Goal: Task Accomplishment & Management: Use online tool/utility

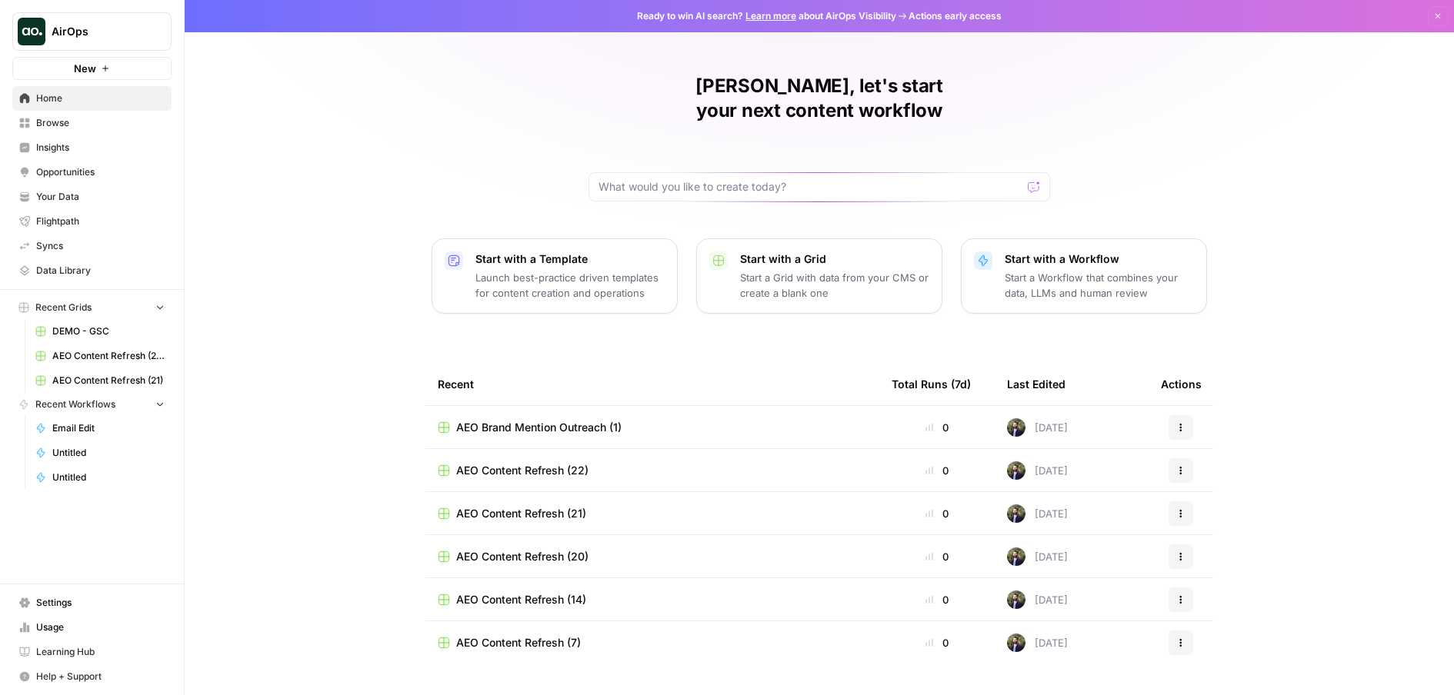
click at [75, 169] on span "Opportunities" at bounding box center [100, 172] width 128 height 14
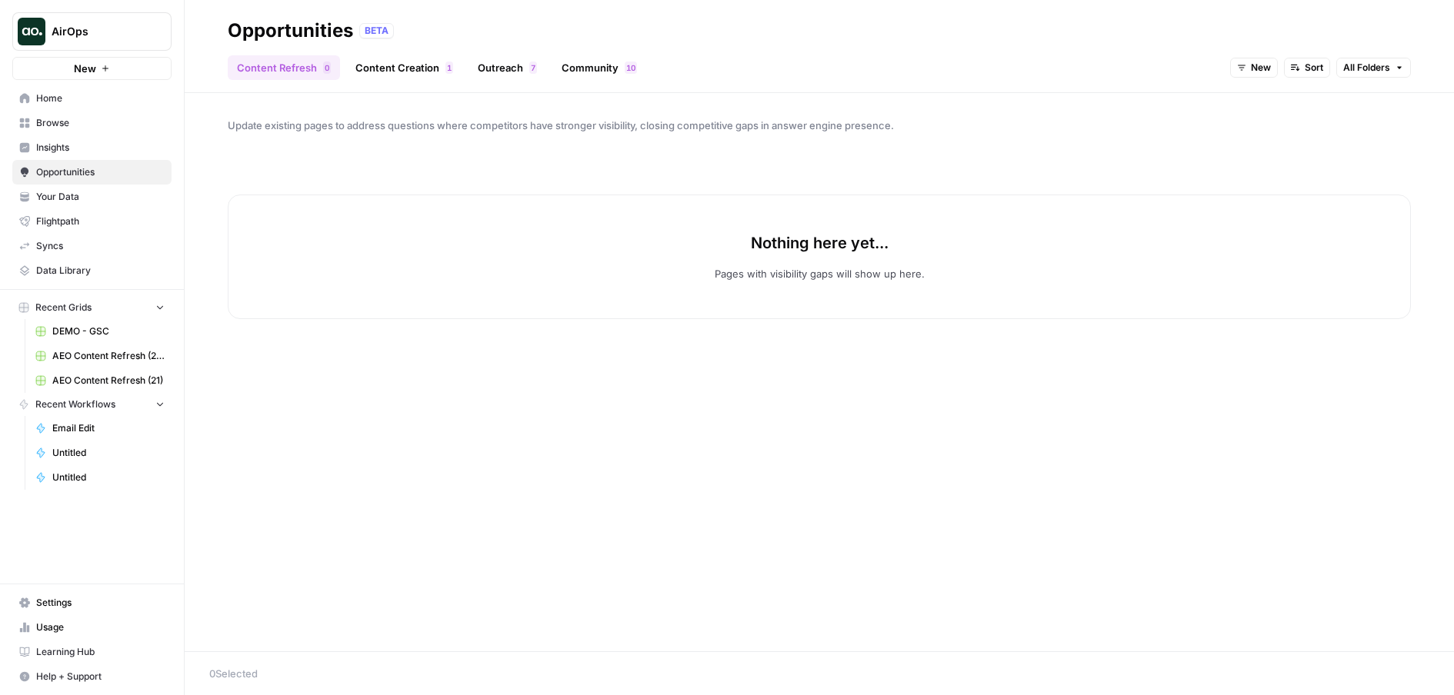
click at [411, 68] on link "Content Creation 1" at bounding box center [404, 67] width 116 height 25
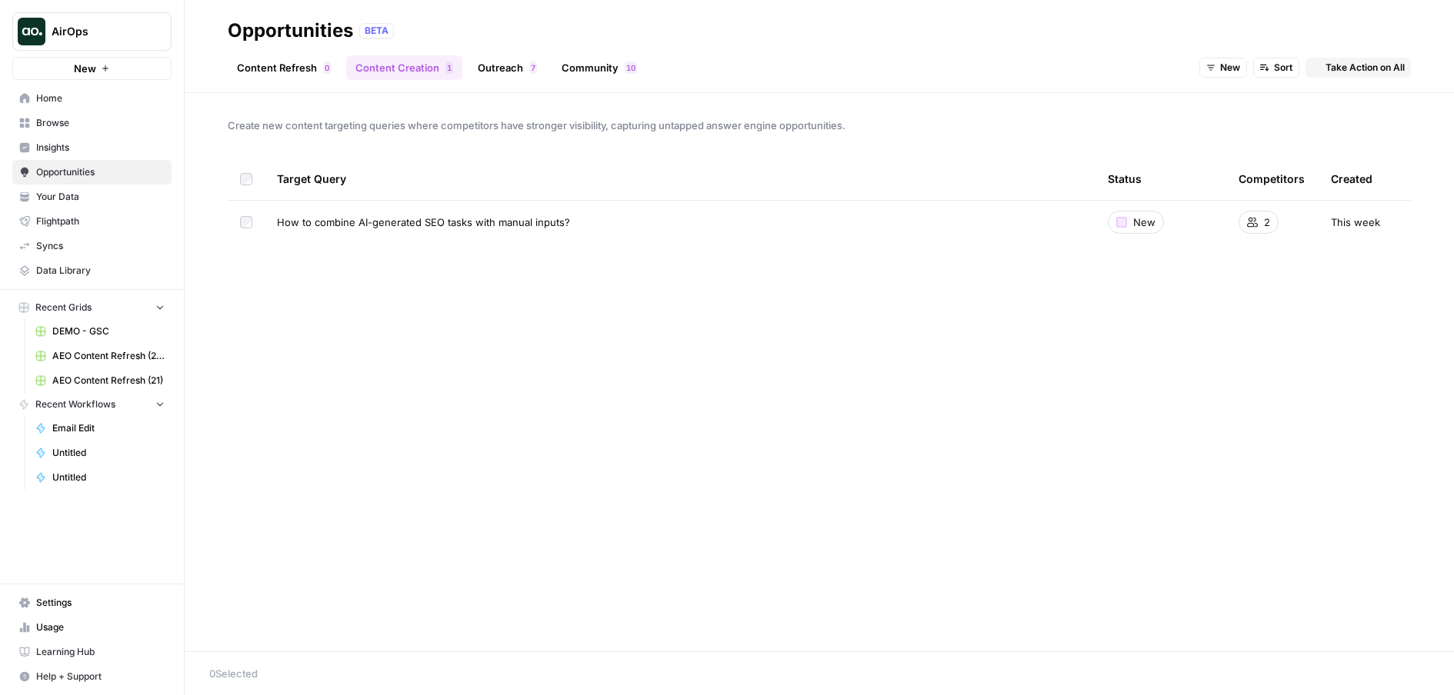
click at [495, 73] on link "Outreach 7" at bounding box center [507, 67] width 78 height 25
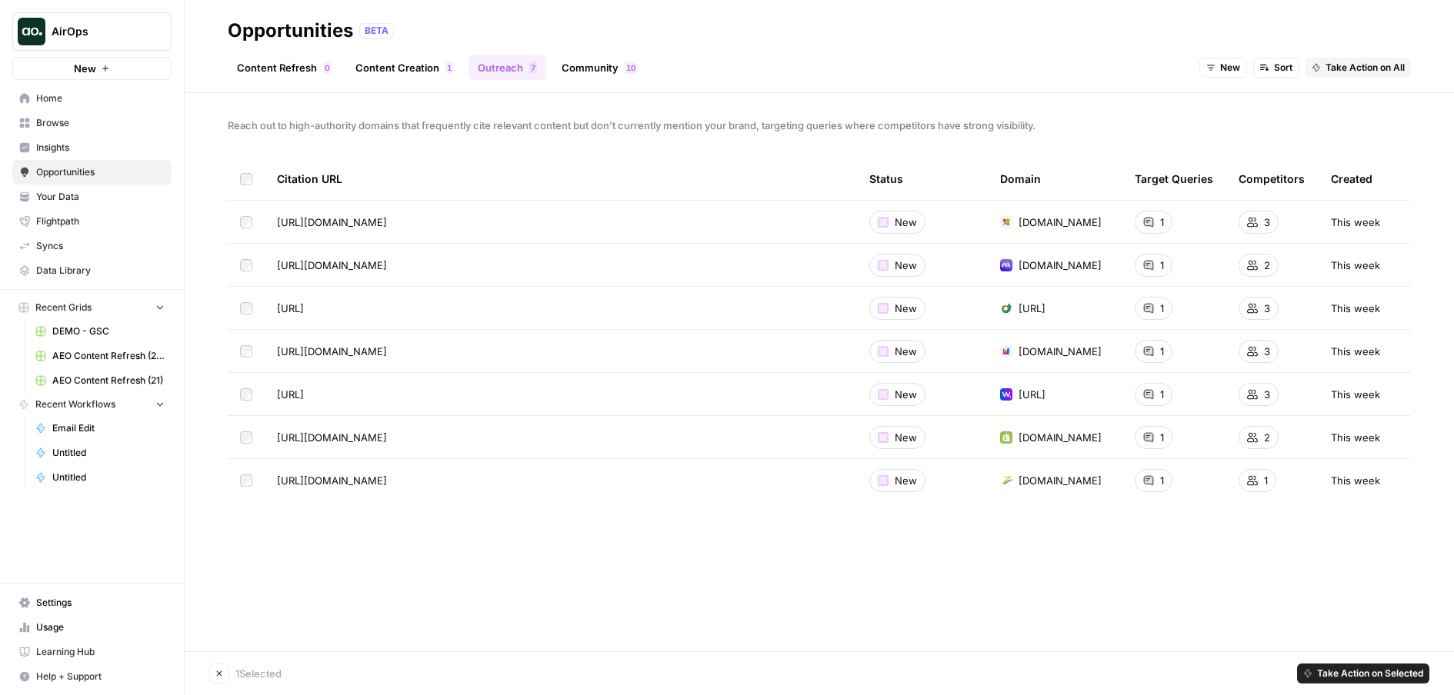
click at [1302, 662] on footer "Clear Selection 1 Selected Take Action on Selected" at bounding box center [819, 674] width 1269 height 44
click at [1303, 673] on icon "button" at bounding box center [1307, 673] width 9 height 9
click at [1372, 619] on span "Create New Grid" at bounding box center [1371, 618] width 92 height 15
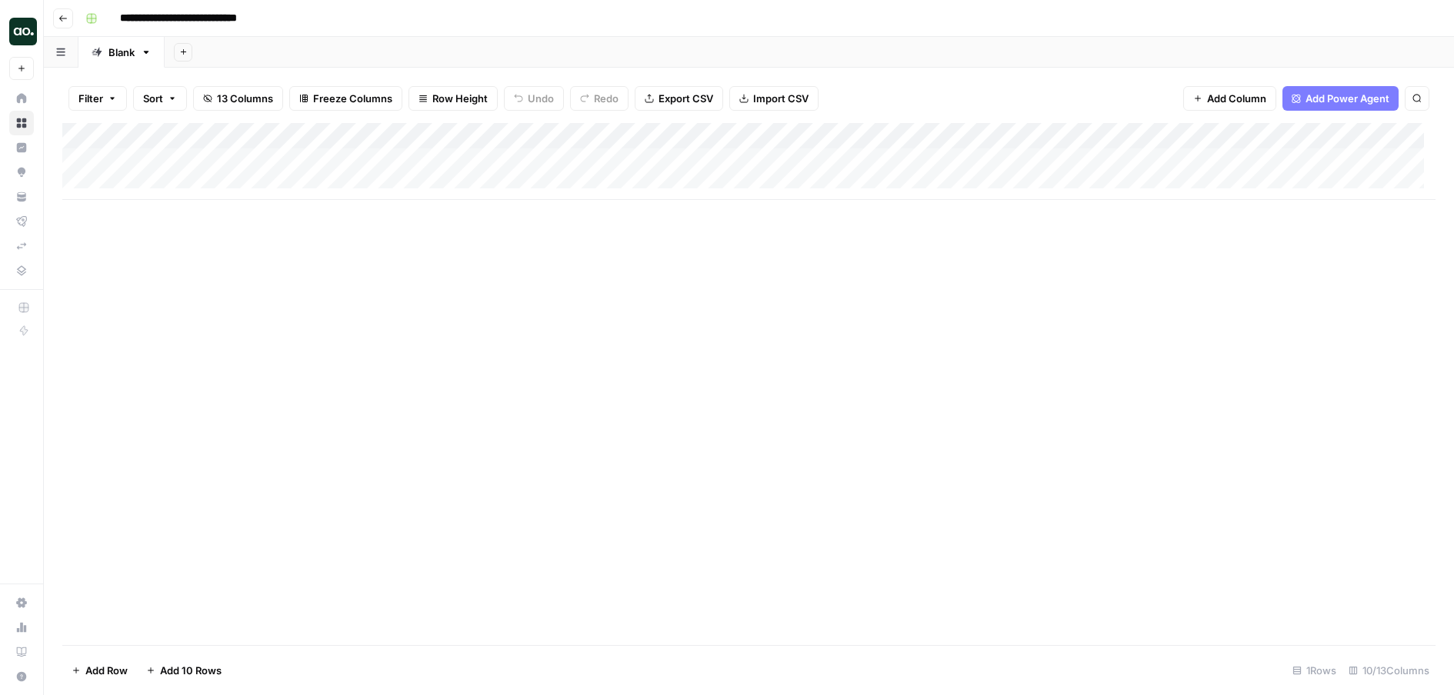
click at [60, 19] on icon "button" at bounding box center [62, 18] width 9 height 9
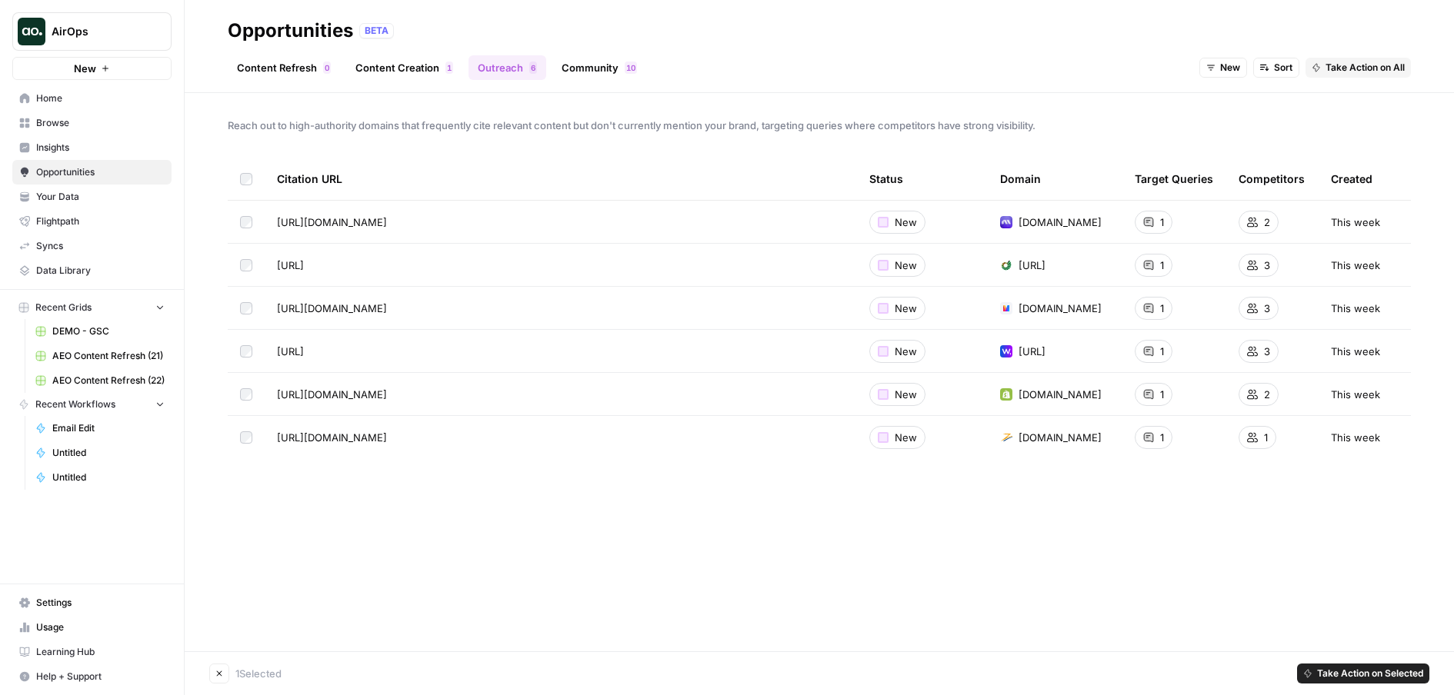
click at [1343, 675] on span "Take Action on Selected" at bounding box center [1370, 674] width 106 height 14
click at [1332, 638] on span "Add to Existing Grid" at bounding box center [1371, 639] width 92 height 15
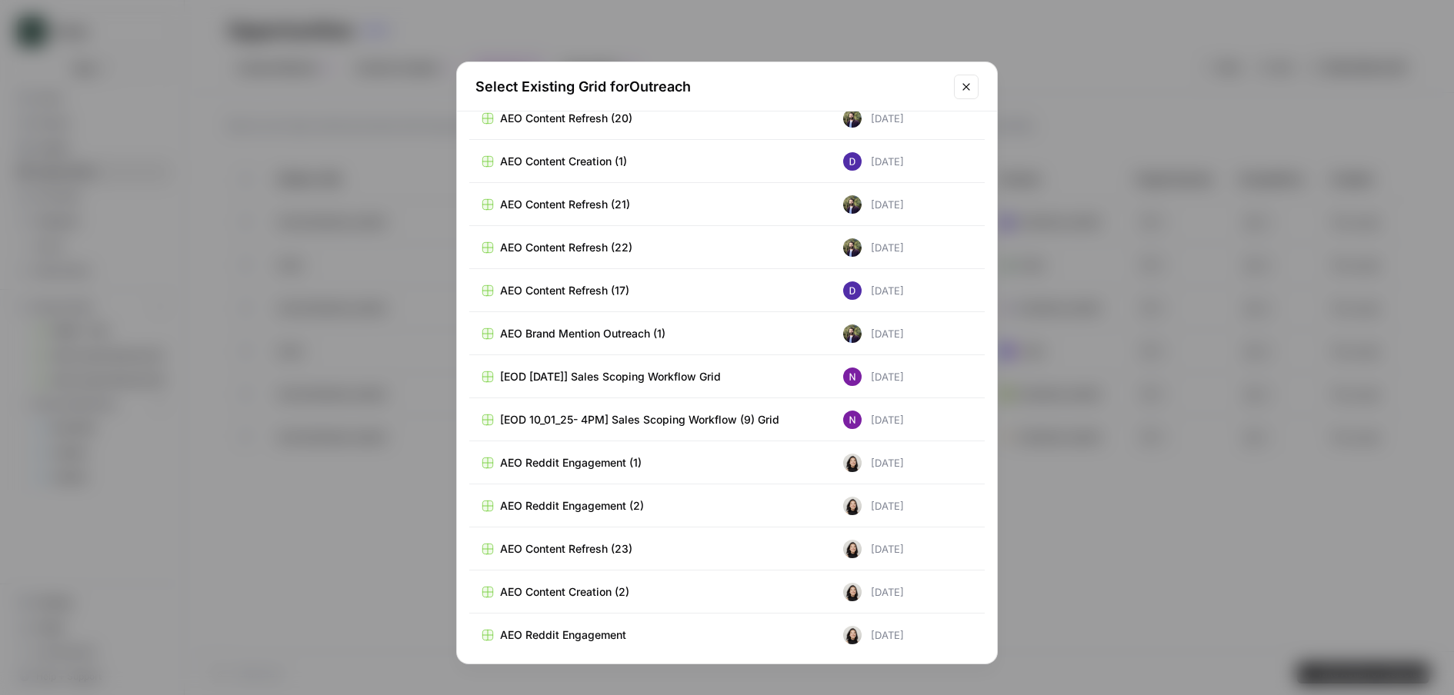
scroll to position [14765, 0]
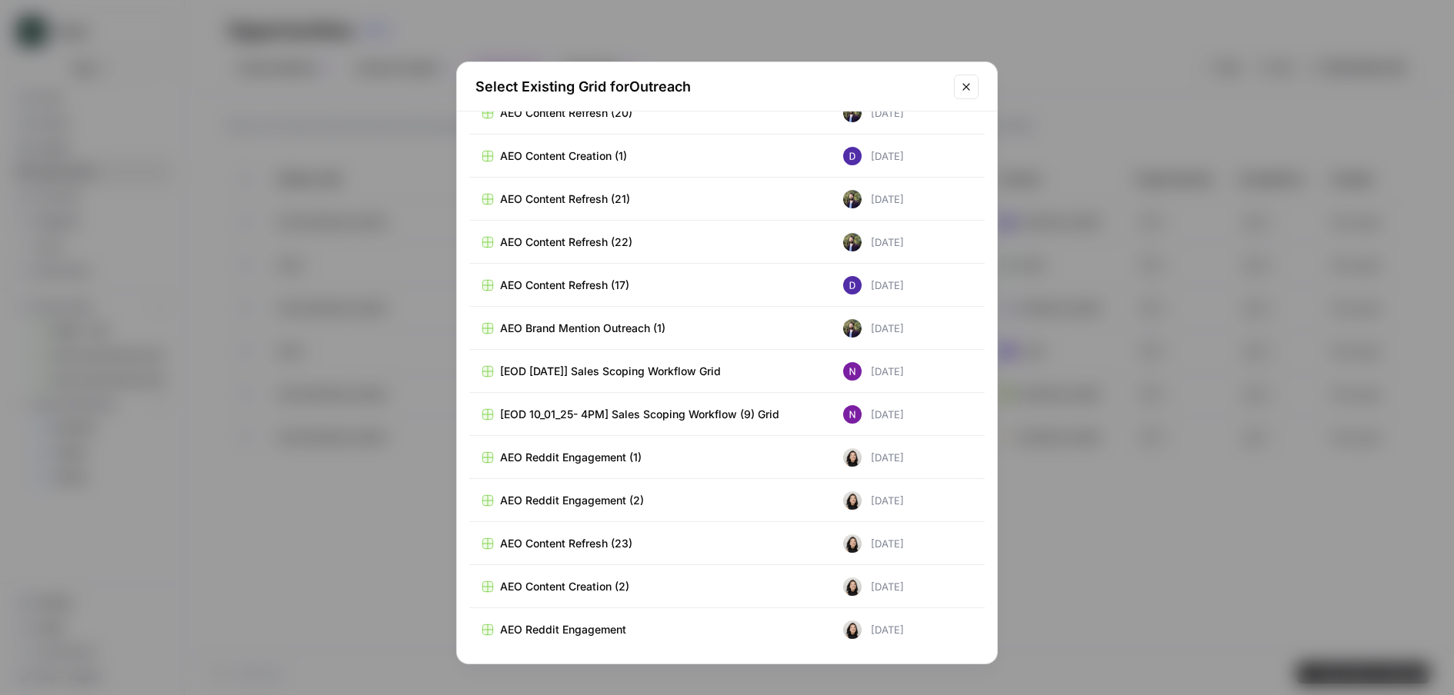
click at [618, 331] on span "AEO Brand Mention Outreach (1)" at bounding box center [582, 328] width 165 height 15
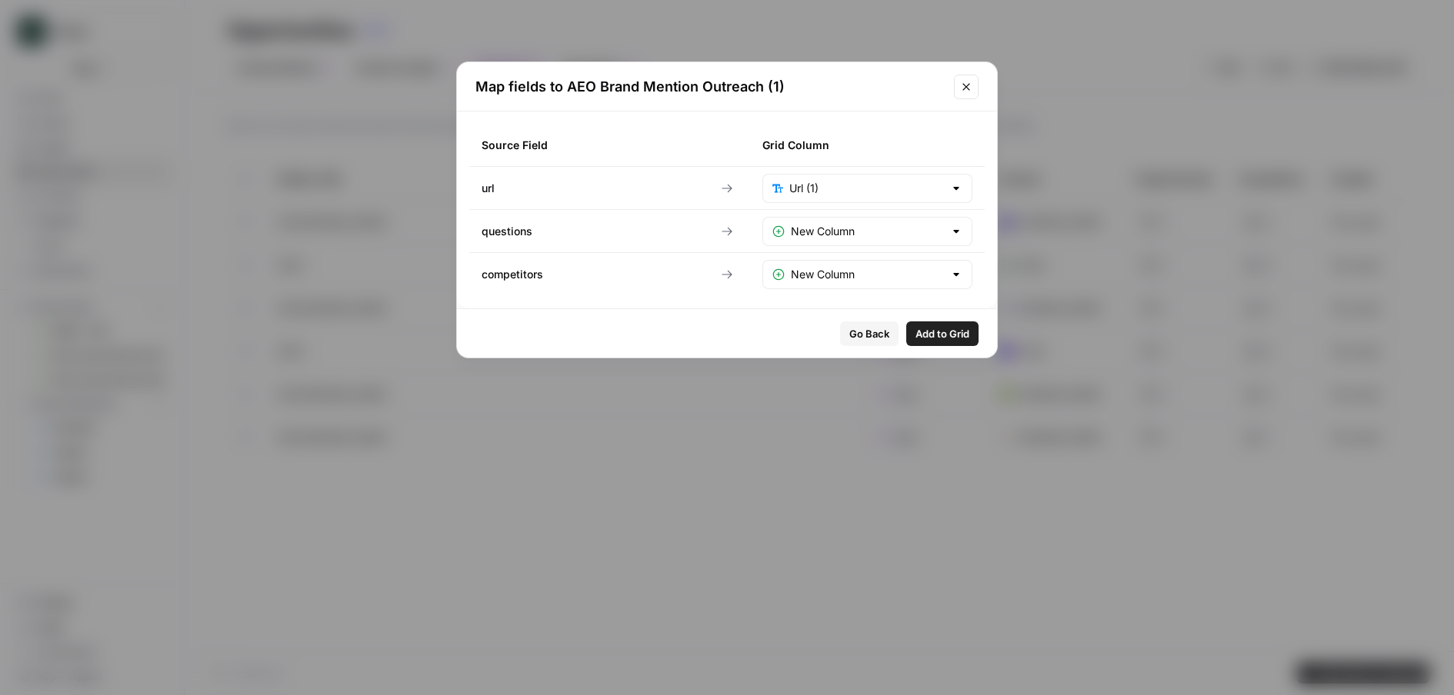
click at [854, 331] on span "Go Back" at bounding box center [869, 333] width 40 height 15
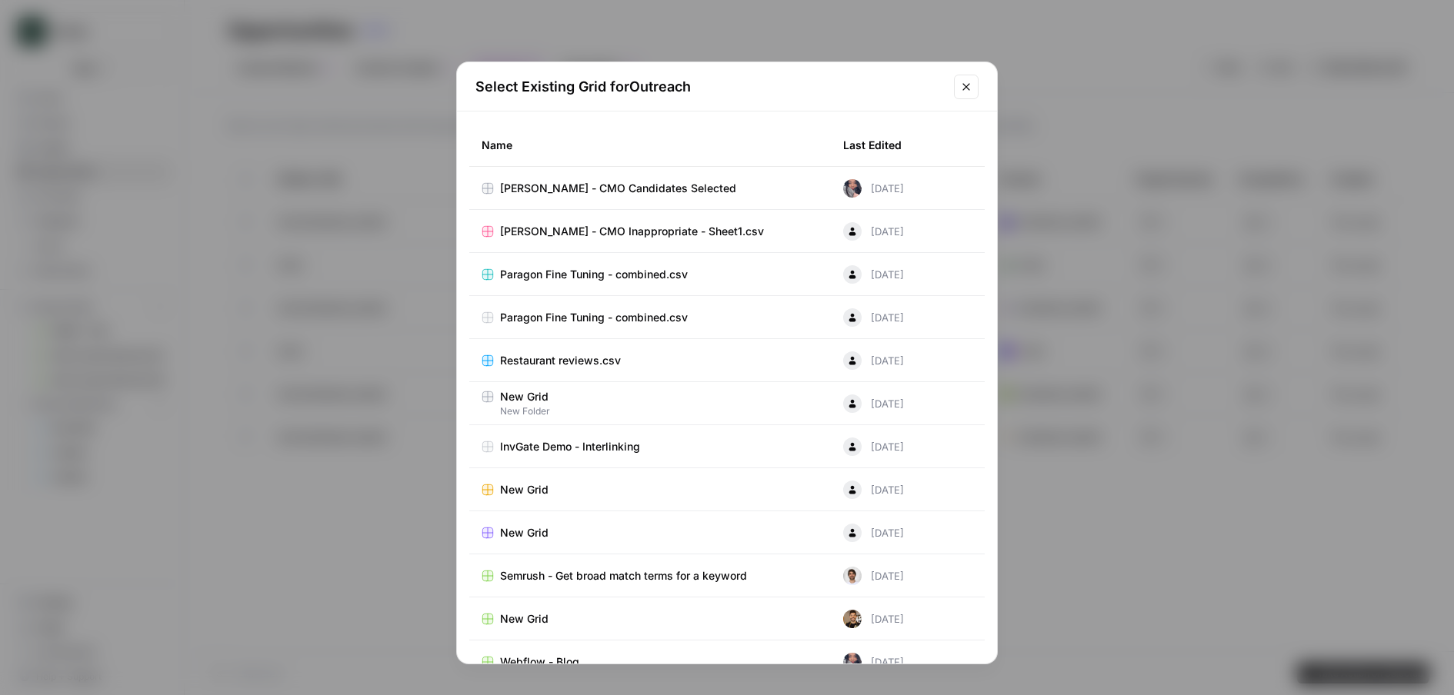
click at [965, 98] on button "Close modal" at bounding box center [966, 87] width 25 height 25
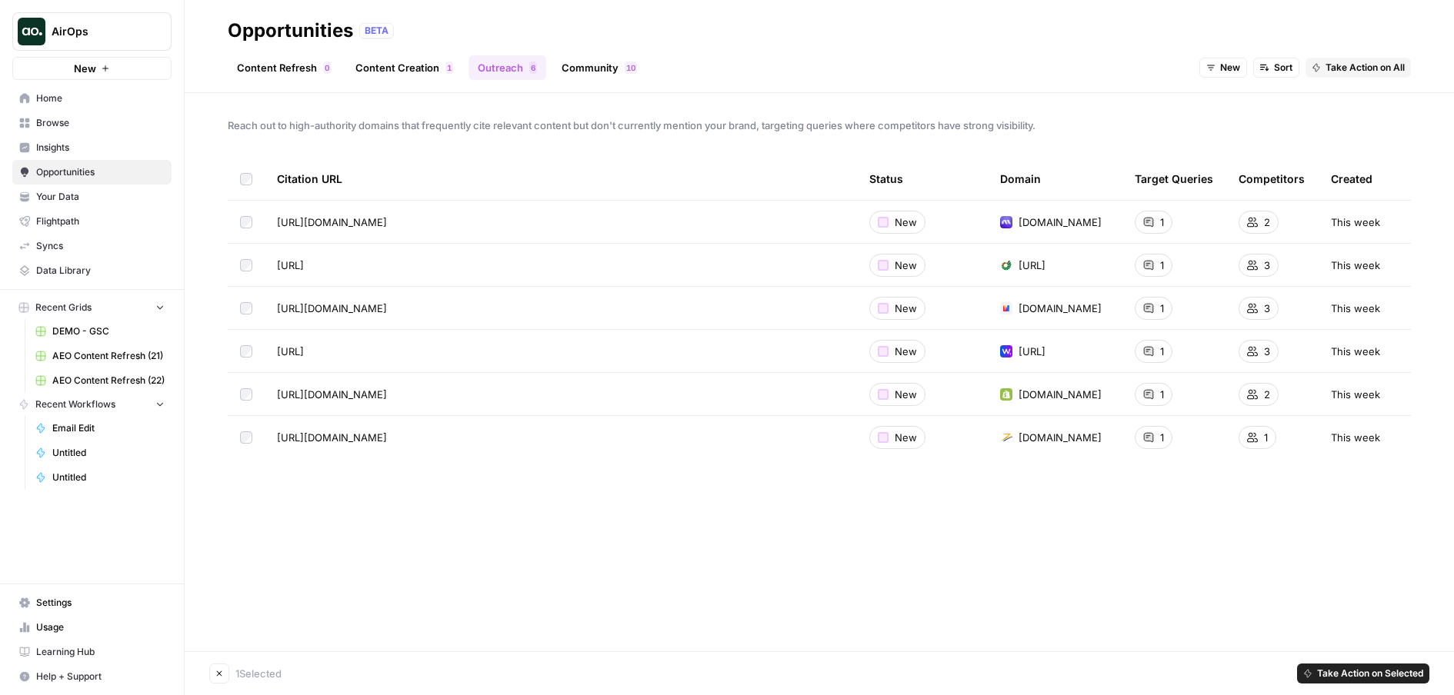
click at [57, 129] on span "Browse" at bounding box center [100, 123] width 128 height 14
click at [1393, 672] on span "Take Action on Selected" at bounding box center [1370, 674] width 106 height 14
click at [1375, 642] on span "Add to Existing Grid" at bounding box center [1371, 639] width 92 height 15
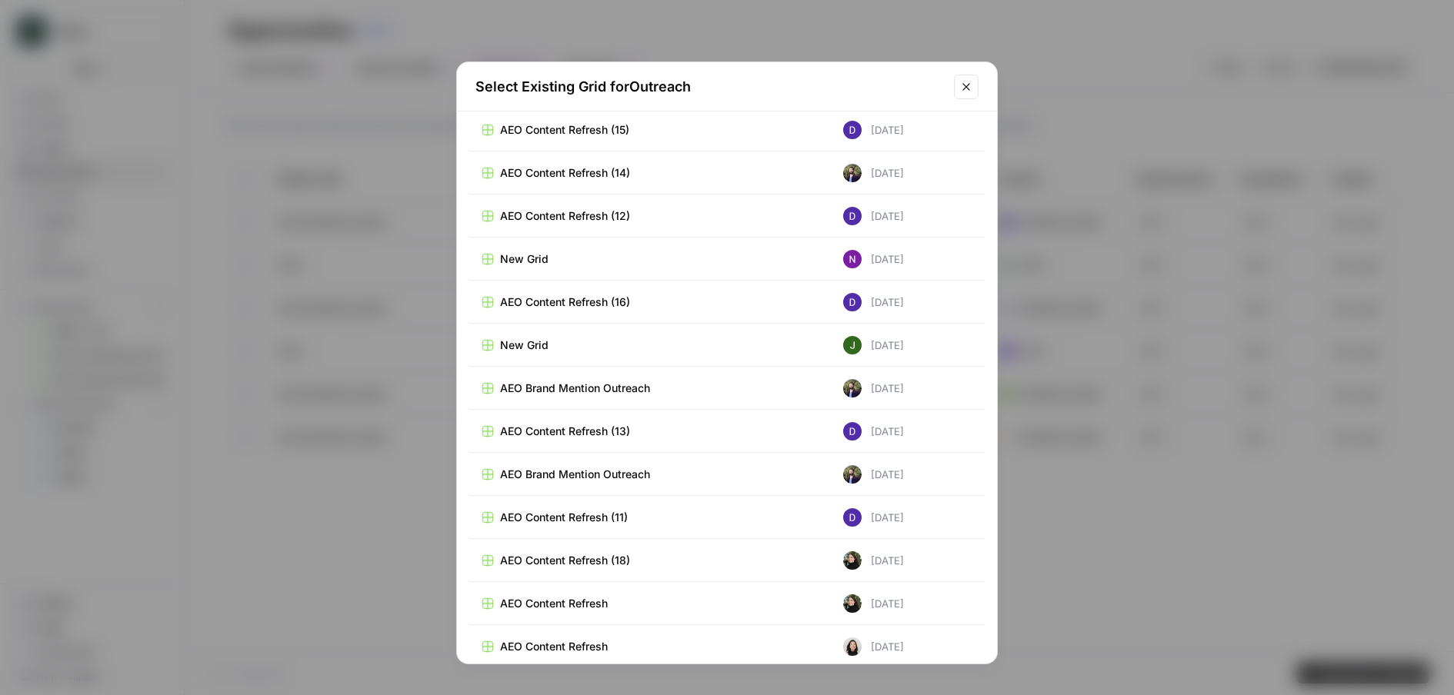
scroll to position [14705, 0]
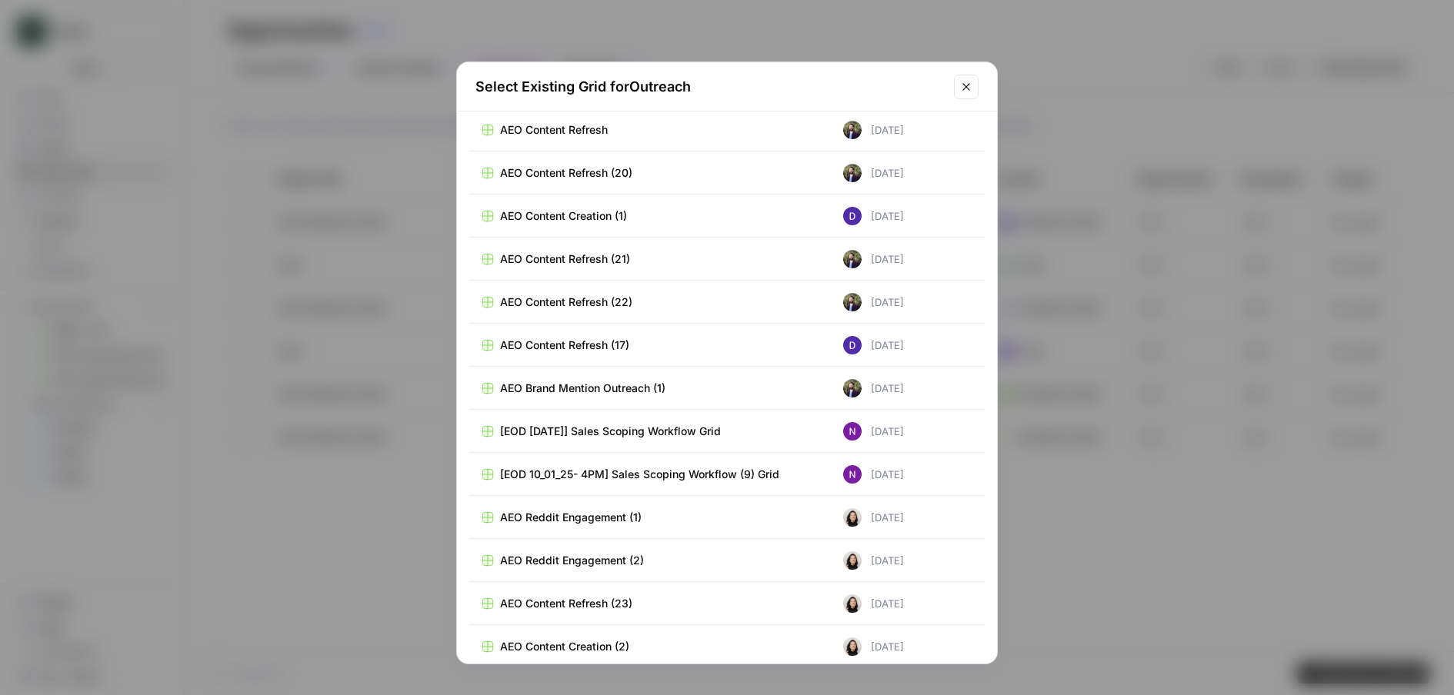
click at [959, 96] on button "Close modal" at bounding box center [966, 87] width 25 height 25
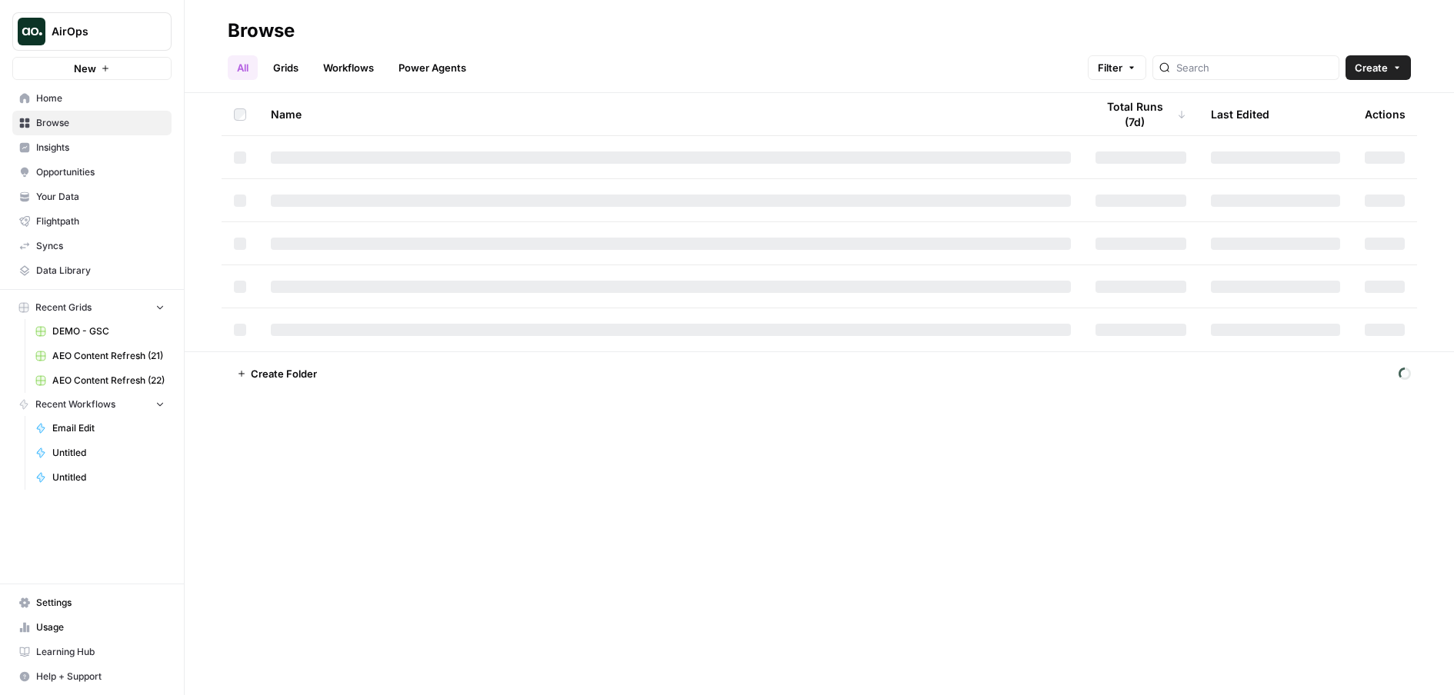
click at [276, 65] on link "Grids" at bounding box center [286, 67] width 44 height 25
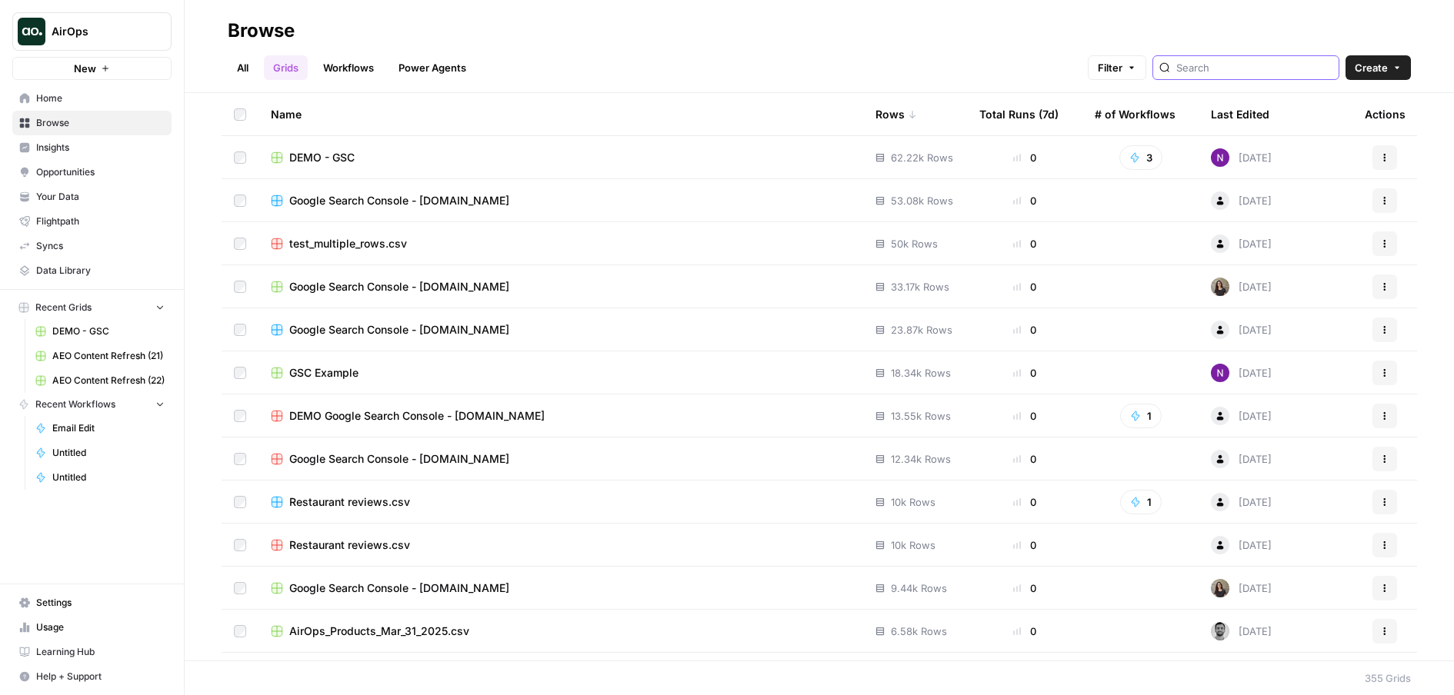
click at [1240, 62] on input "search" at bounding box center [1254, 67] width 156 height 15
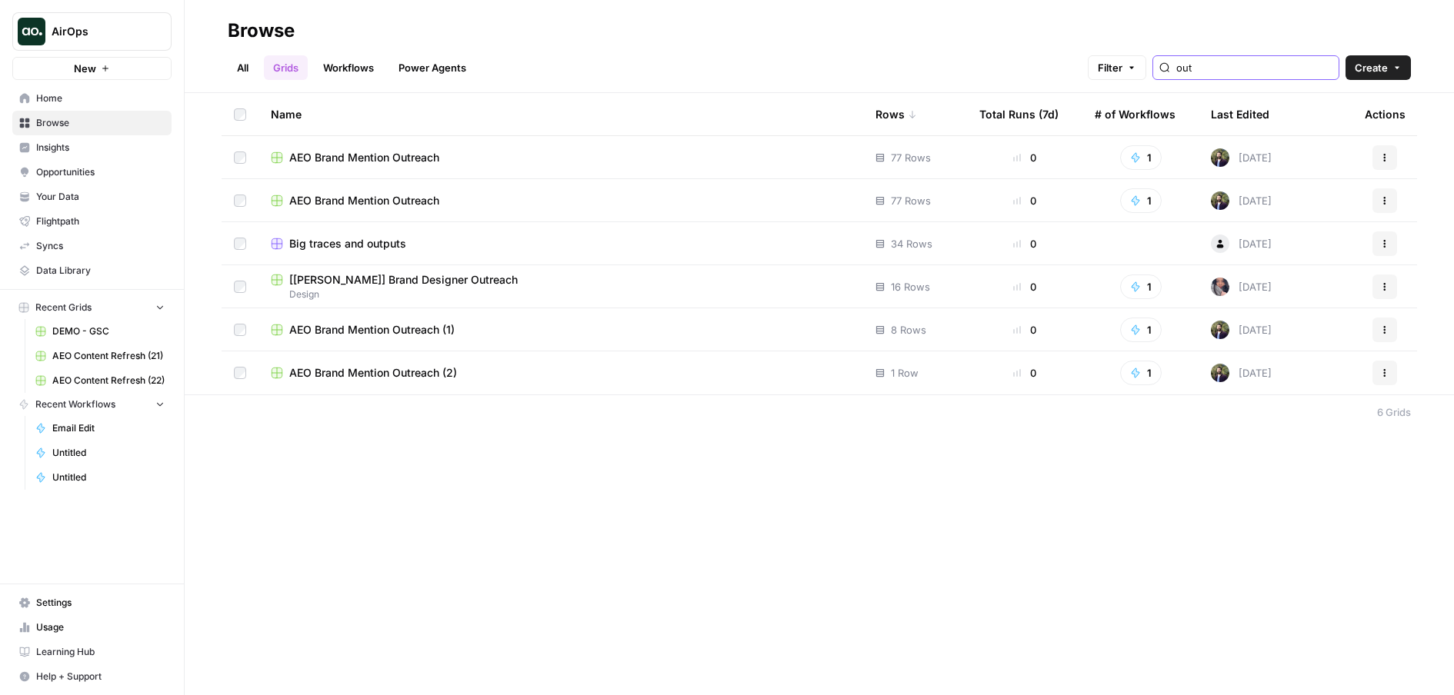
type input "out"
click at [427, 374] on span "AEO Brand Mention Outreach (2)" at bounding box center [373, 372] width 168 height 15
